Goal: Information Seeking & Learning: Find contact information

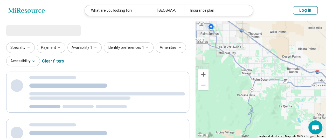
select select "***"
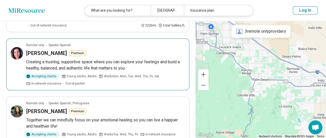
scroll to position [233, 0]
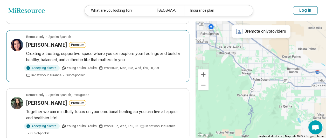
click at [53, 41] on h3 "[PERSON_NAME]" at bounding box center [46, 44] width 41 height 7
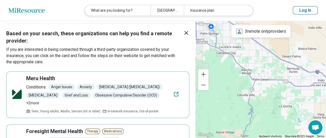
scroll to position [596, 0]
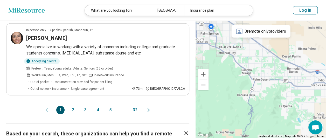
click at [72, 106] on button "2" at bounding box center [73, 110] width 8 height 8
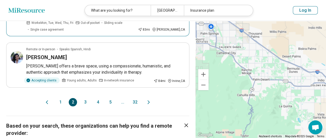
scroll to position [648, 0]
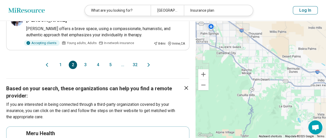
click at [86, 61] on button "3" at bounding box center [85, 65] width 8 height 8
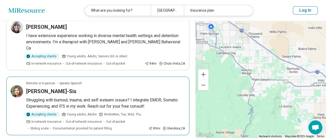
scroll to position [26, 0]
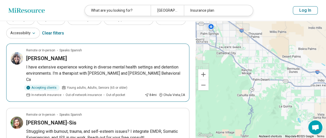
click at [16, 60] on img at bounding box center [17, 58] width 12 height 12
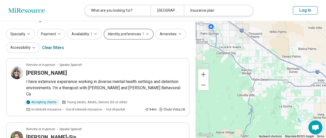
scroll to position [0, 0]
